Goal: Browse casually

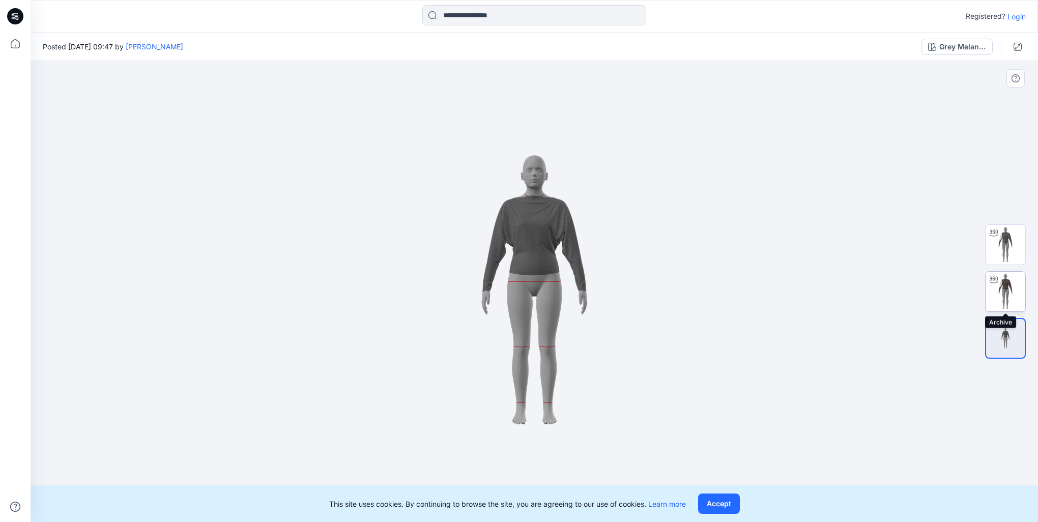
click at [1001, 300] on img at bounding box center [1006, 292] width 40 height 40
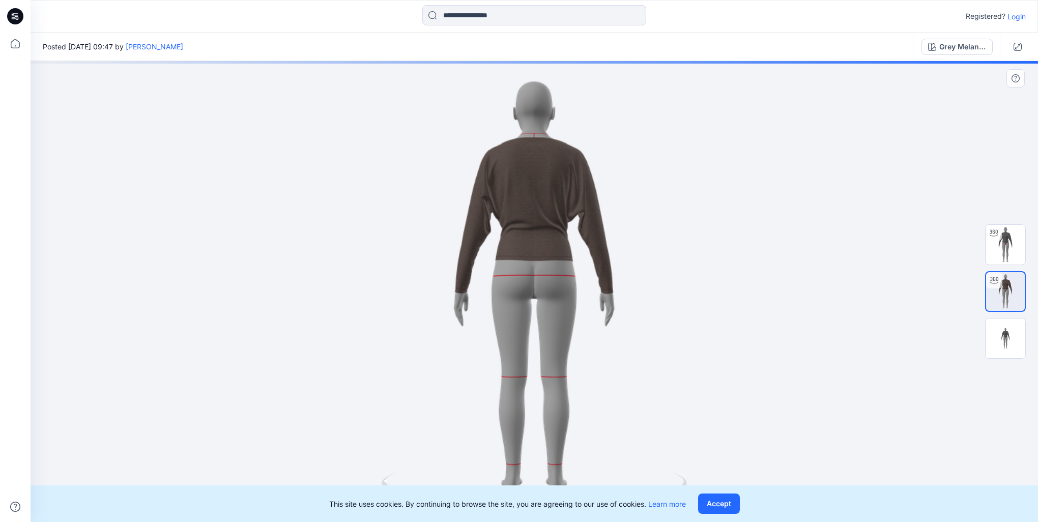
drag, startPoint x: 602, startPoint y: 305, endPoint x: 442, endPoint y: 310, distance: 160.4
click at [442, 310] on div at bounding box center [535, 291] width 1008 height 461
click at [722, 506] on button "Accept" at bounding box center [719, 504] width 42 height 20
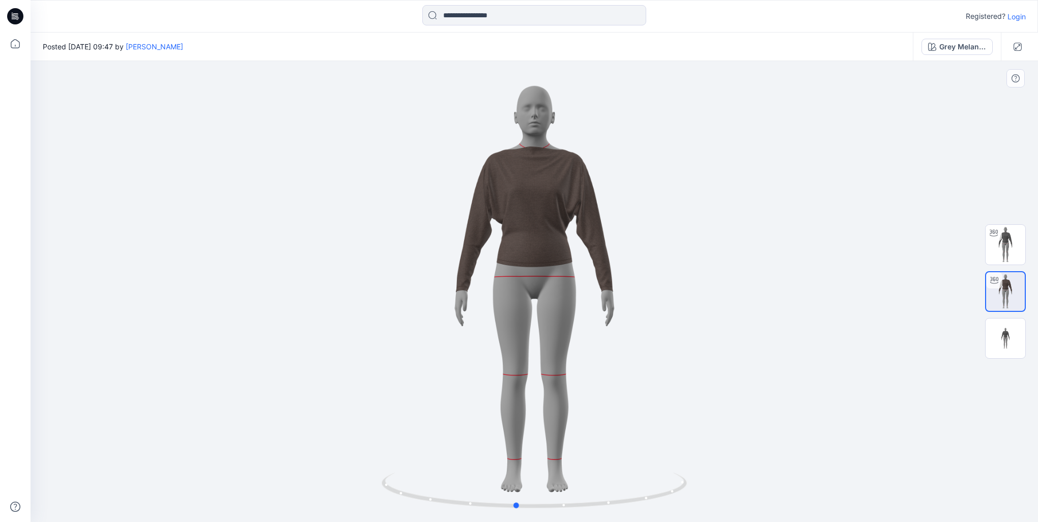
drag, startPoint x: 549, startPoint y: 273, endPoint x: 676, endPoint y: 257, distance: 127.7
click at [676, 257] on div at bounding box center [535, 291] width 1008 height 461
click at [999, 328] on img at bounding box center [1006, 339] width 40 height 24
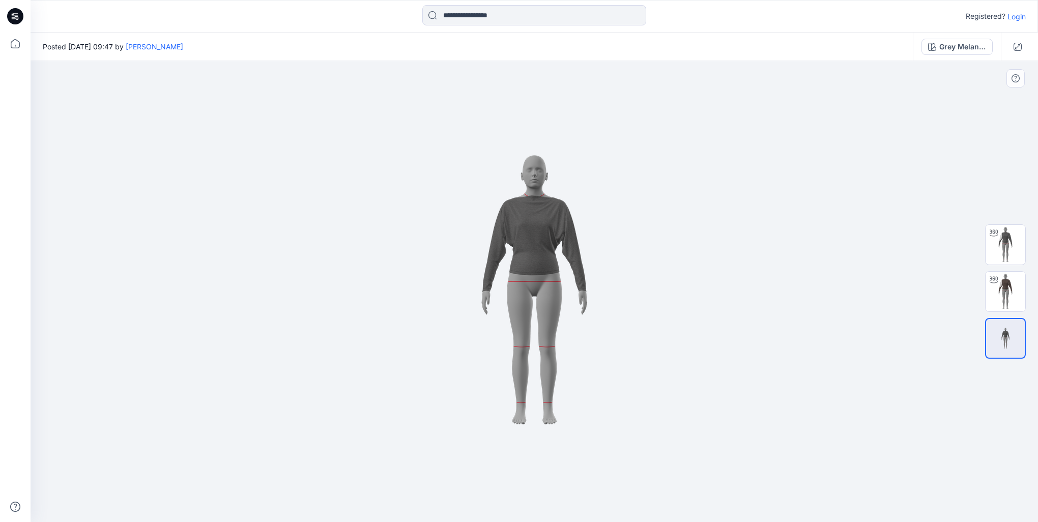
drag, startPoint x: 541, startPoint y: 285, endPoint x: 490, endPoint y: 284, distance: 51.4
click at [490, 284] on img at bounding box center [534, 291] width 509 height 305
click at [995, 238] on div at bounding box center [994, 233] width 16 height 16
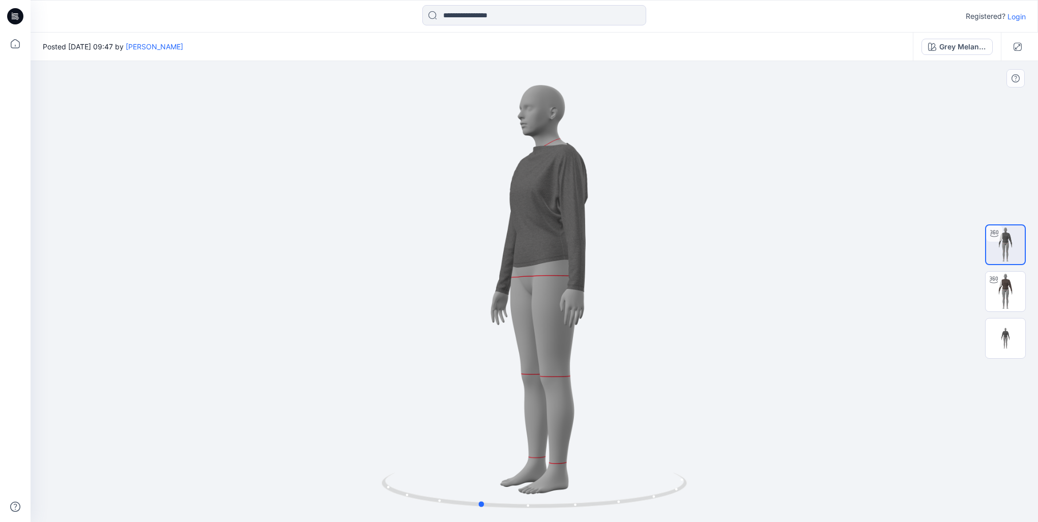
drag, startPoint x: 472, startPoint y: 312, endPoint x: 493, endPoint y: 310, distance: 20.5
click at [493, 310] on div at bounding box center [535, 291] width 1008 height 461
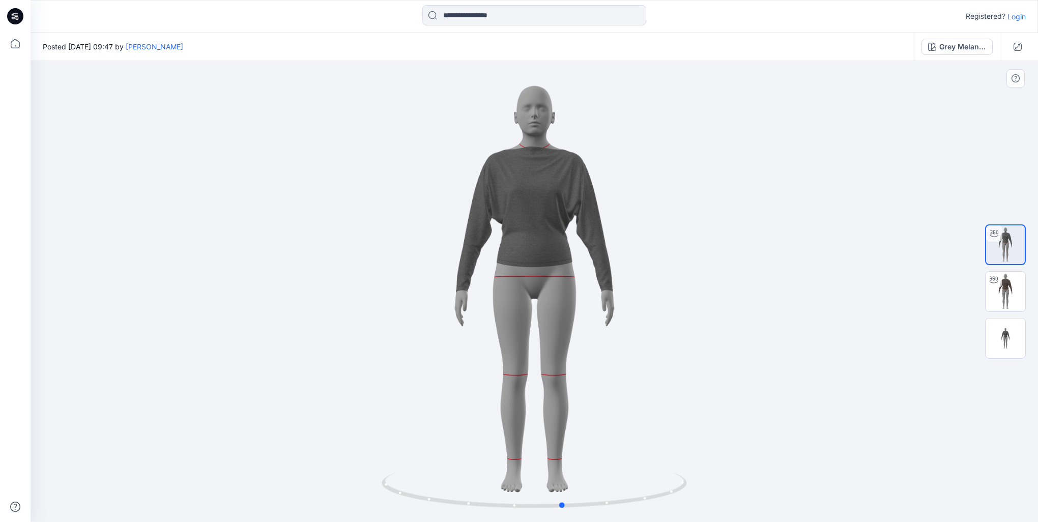
drag, startPoint x: 525, startPoint y: 262, endPoint x: 328, endPoint y: 266, distance: 197.0
click at [328, 266] on div at bounding box center [535, 291] width 1008 height 461
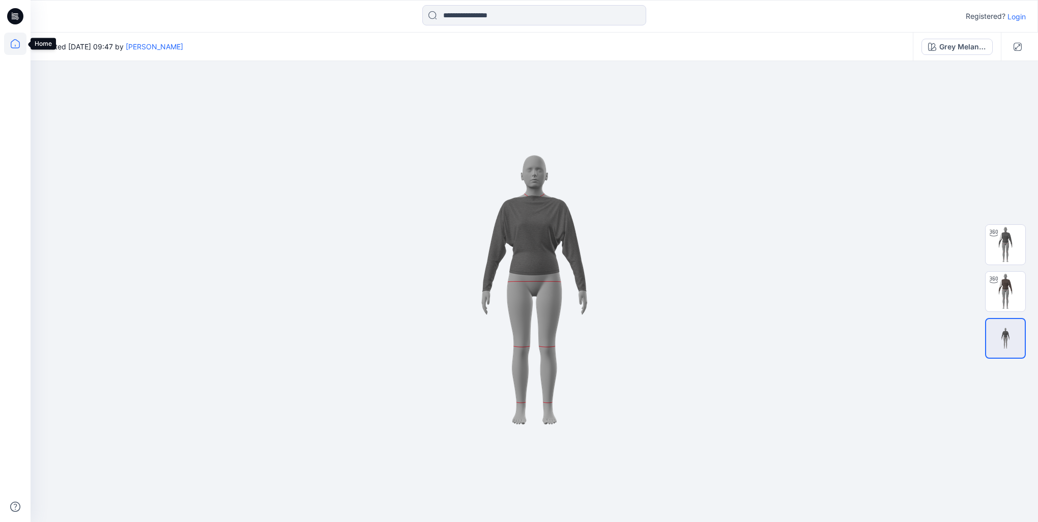
click at [13, 43] on icon at bounding box center [15, 44] width 22 height 22
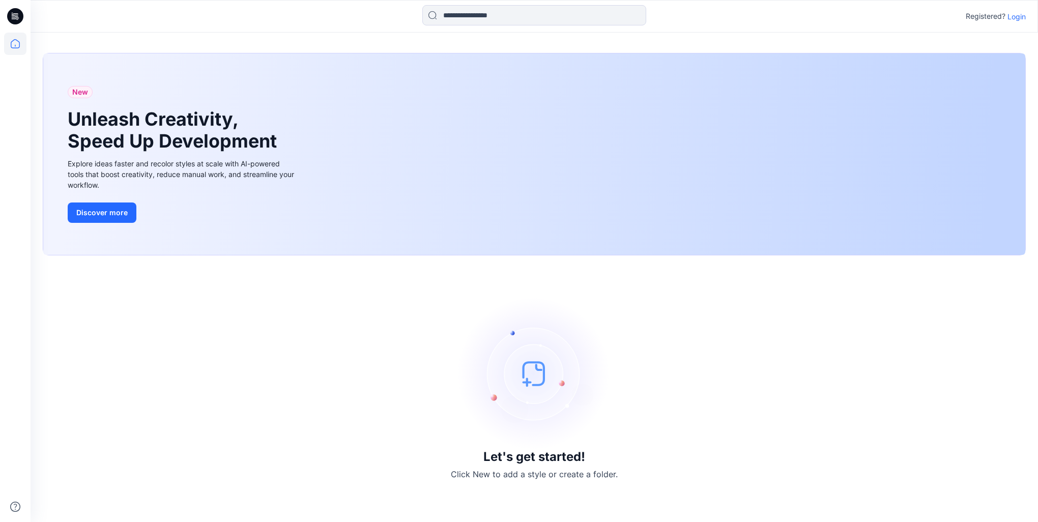
click at [14, 17] on icon at bounding box center [15, 16] width 16 height 16
click at [12, 17] on icon at bounding box center [14, 17] width 4 height 1
click at [8, 50] on icon at bounding box center [15, 44] width 22 height 22
